Goal: Transaction & Acquisition: Purchase product/service

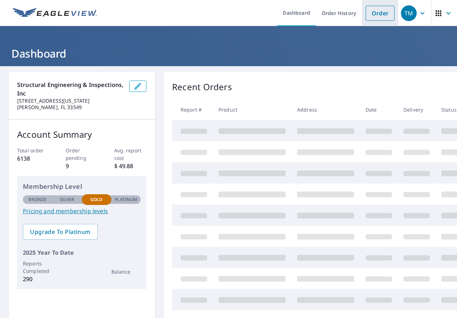
click at [371, 15] on link "Order" at bounding box center [380, 13] width 29 height 15
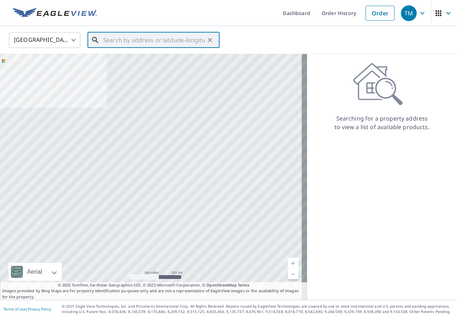
click at [204, 41] on input "text" at bounding box center [154, 40] width 102 height 20
paste input "[STREET_ADDRESS]"
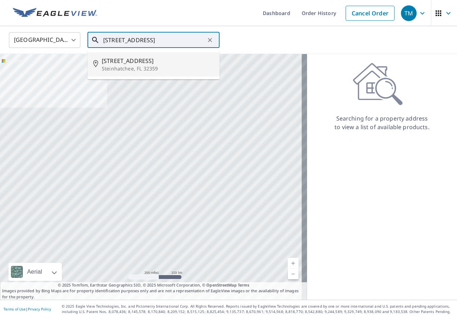
click at [182, 66] on p "Steinhatchee, FL 32359" at bounding box center [158, 68] width 112 height 7
type input "[STREET_ADDRESS]"
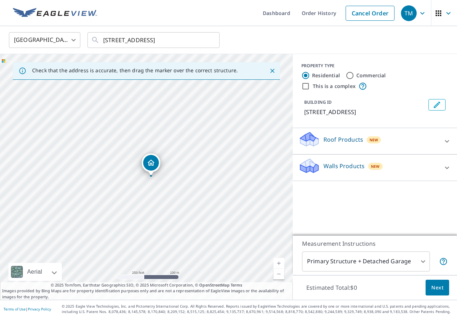
click at [334, 139] on p "Roof Products" at bounding box center [344, 139] width 40 height 9
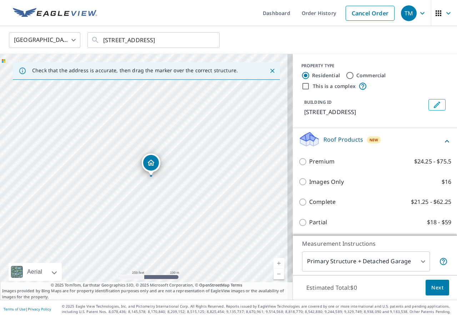
click at [336, 205] on div "Complete $21.25 - $62.25" at bounding box center [375, 201] width 153 height 20
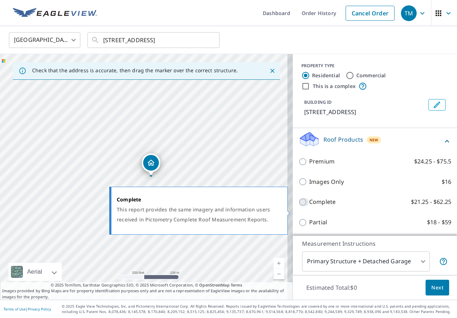
click at [302, 206] on input "Complete $21.25 - $62.25" at bounding box center [304, 202] width 11 height 9
checkbox input "true"
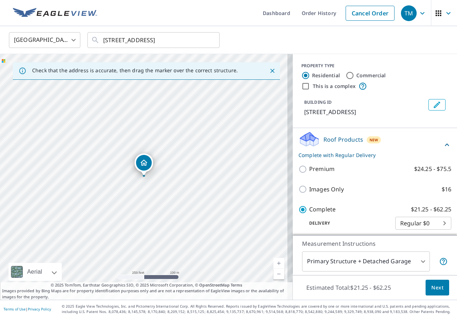
click at [432, 288] on span "Next" at bounding box center [438, 287] width 12 height 9
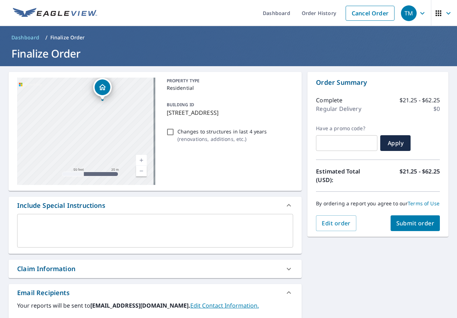
drag, startPoint x: 75, startPoint y: 133, endPoint x: 117, endPoint y: 119, distance: 44.3
click at [117, 119] on div "[STREET_ADDRESS]" at bounding box center [86, 131] width 138 height 107
click at [402, 227] on span "Submit order" at bounding box center [415, 223] width 38 height 8
